Goal: Information Seeking & Learning: Learn about a topic

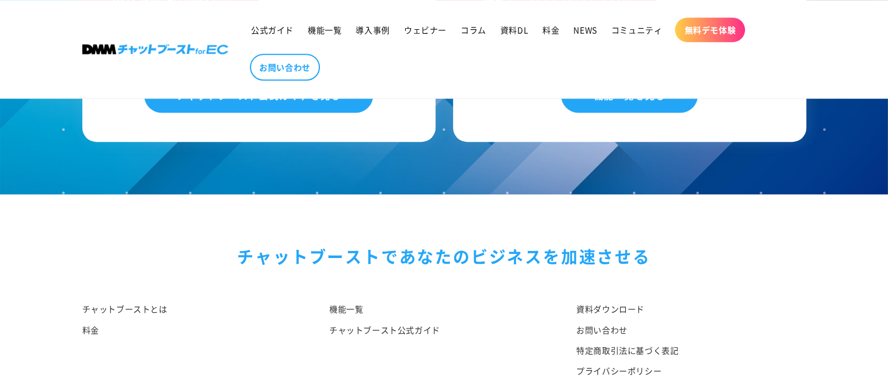
scroll to position [906, 0]
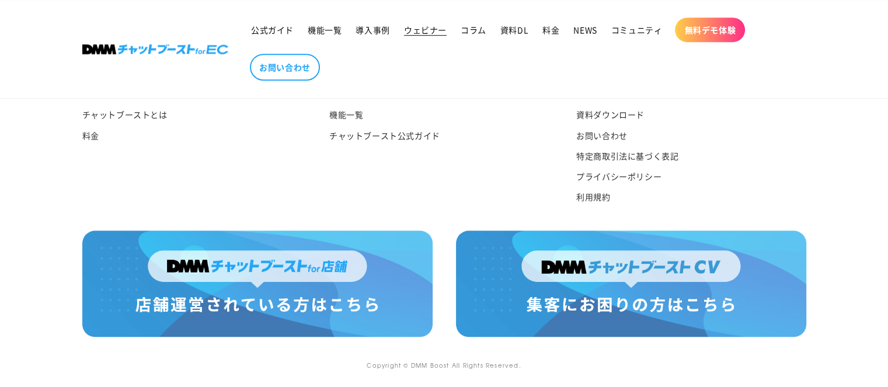
click at [416, 37] on link "ウェビナー" at bounding box center [425, 30] width 57 height 25
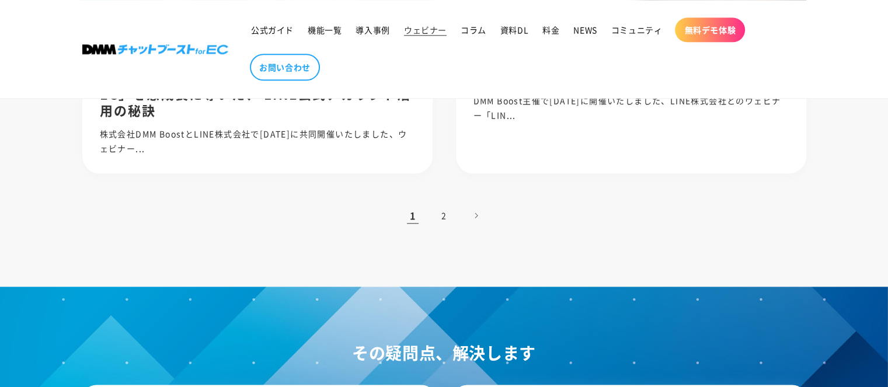
scroll to position [1334, 0]
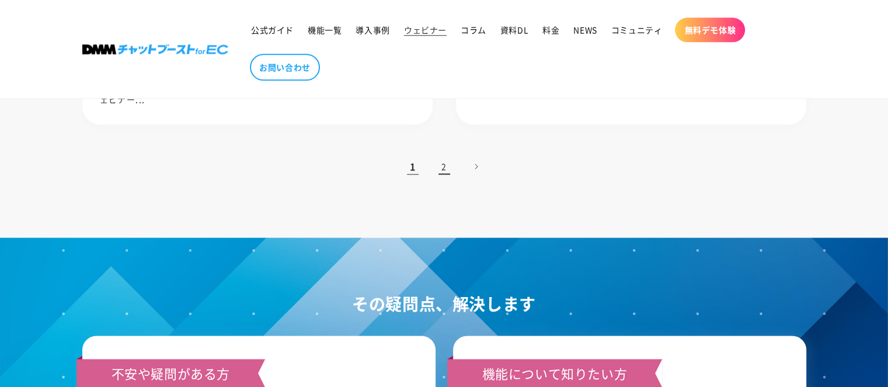
click at [448, 179] on link "2" at bounding box center [444, 167] width 26 height 26
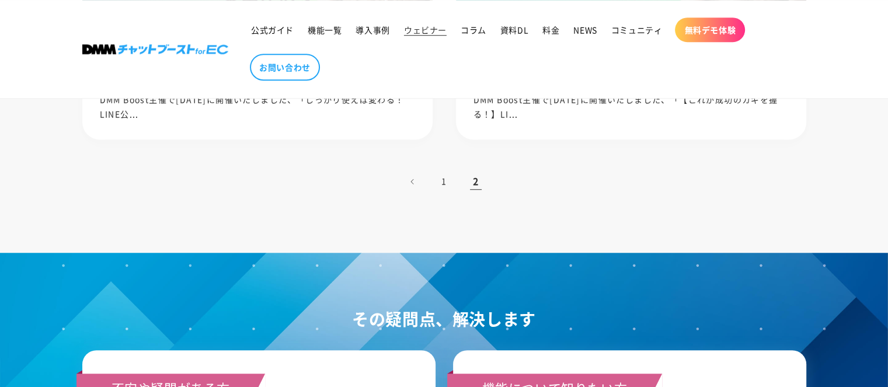
scroll to position [712, 0]
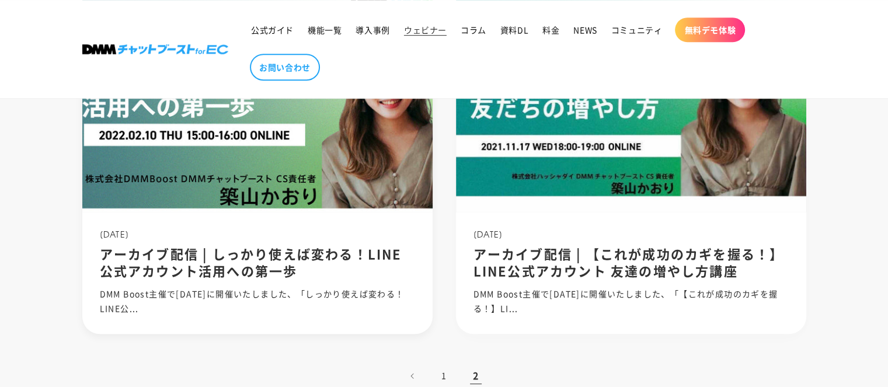
click at [261, 140] on img at bounding box center [256, 96] width 375 height 250
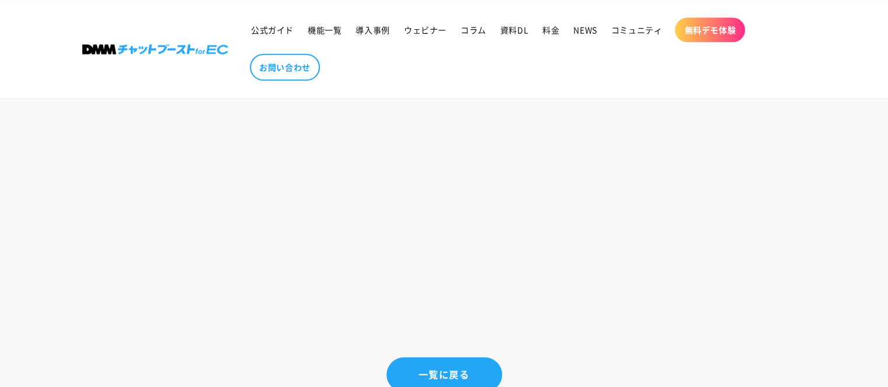
scroll to position [972, 0]
